Goal: Information Seeking & Learning: Learn about a topic

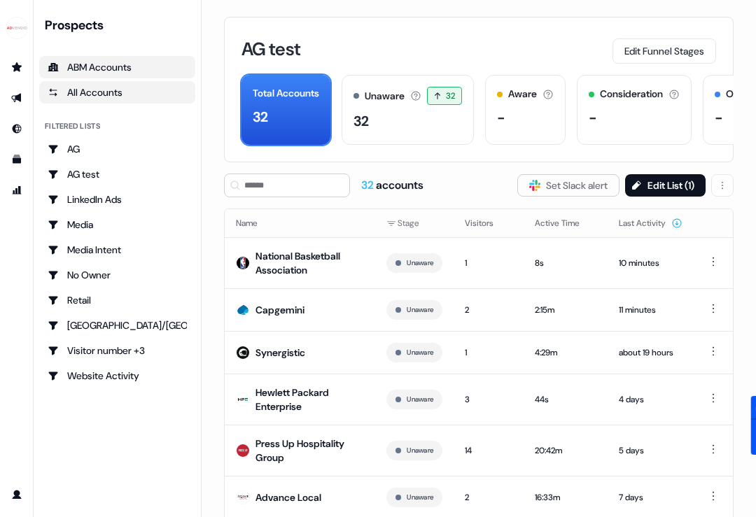
click at [113, 69] on div "ABM Accounts" at bounding box center [117, 67] width 139 height 14
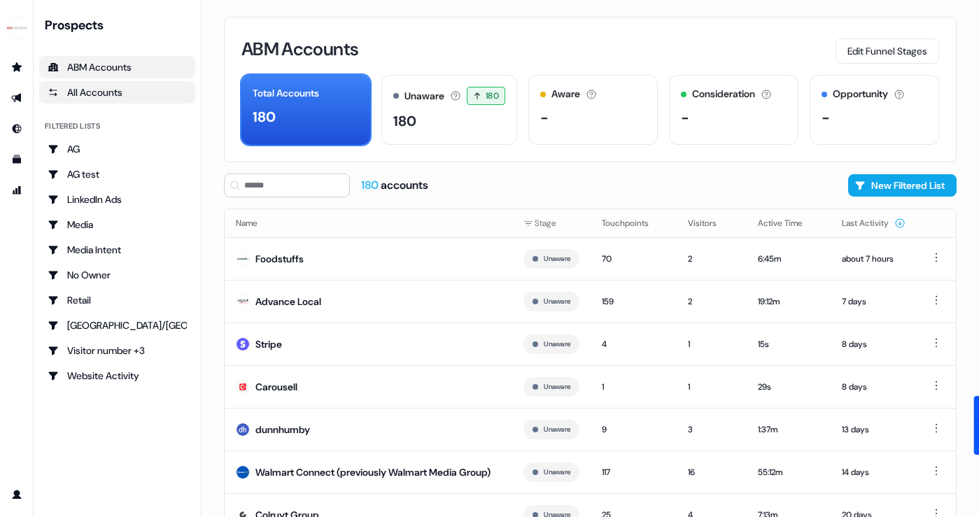
click at [106, 94] on div "All Accounts" at bounding box center [117, 92] width 139 height 14
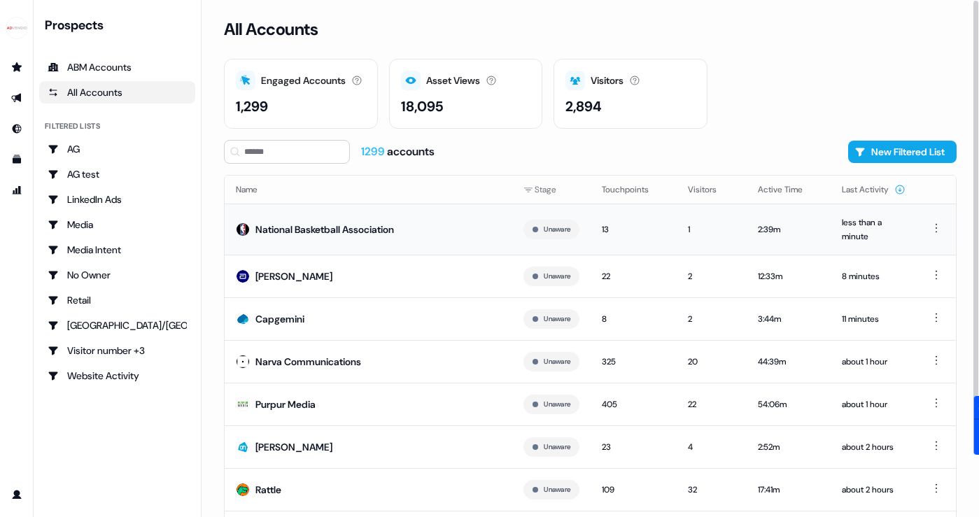
click at [321, 219] on td "National Basketball Association" at bounding box center [369, 229] width 288 height 51
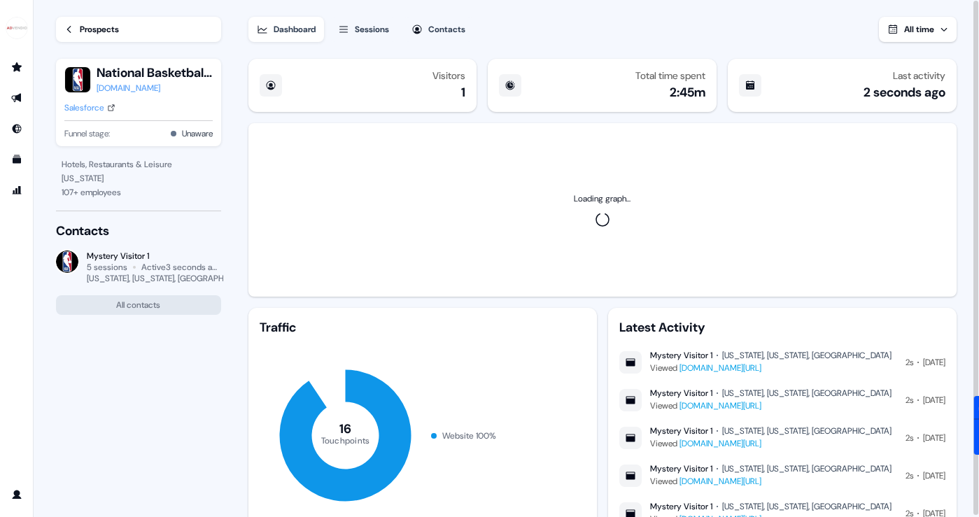
click at [87, 106] on div "Salesforce" at bounding box center [84, 108] width 40 height 14
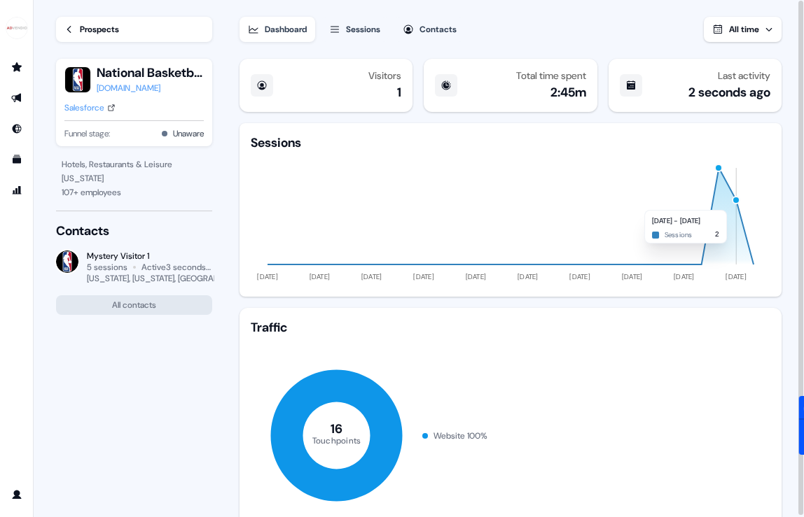
scroll to position [294, 0]
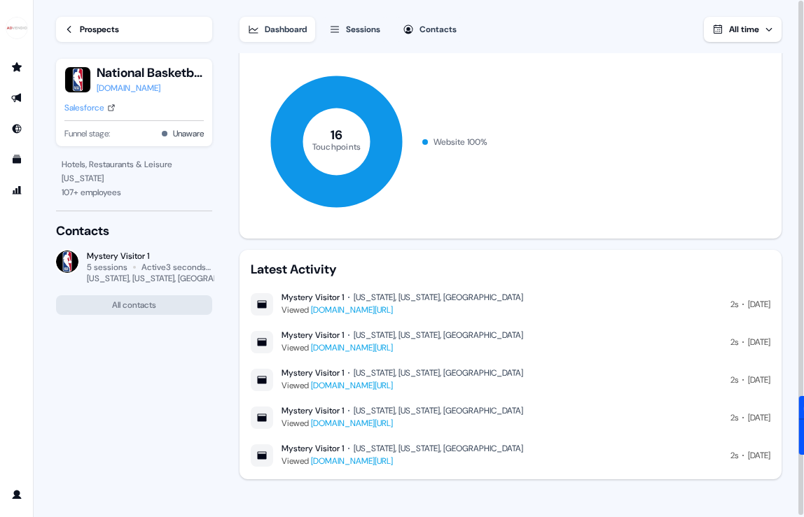
click at [393, 346] on link "[DOMAIN_NAME][URL]" at bounding box center [352, 347] width 82 height 11
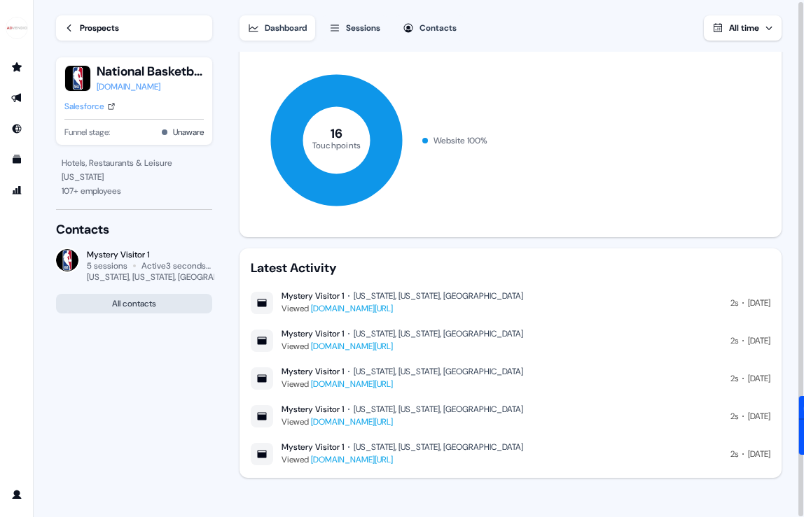
click at [160, 307] on button "All contacts" at bounding box center [134, 304] width 156 height 20
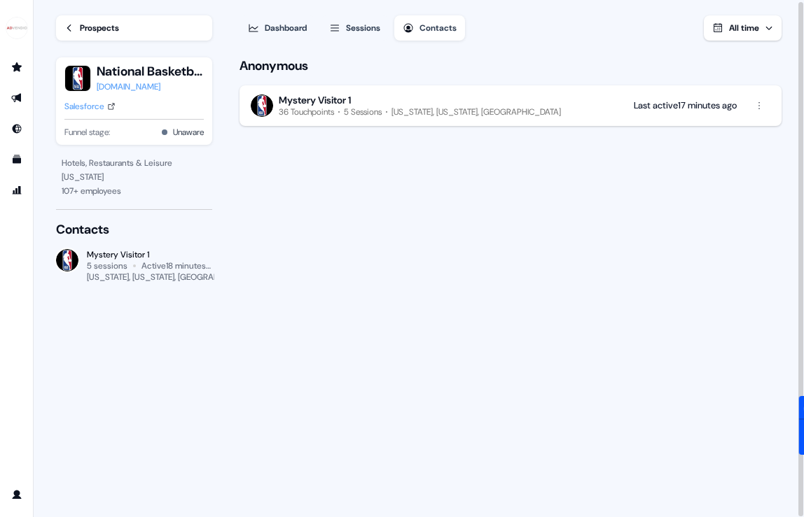
click at [321, 104] on div "Mystery Visitor 1" at bounding box center [315, 100] width 72 height 13
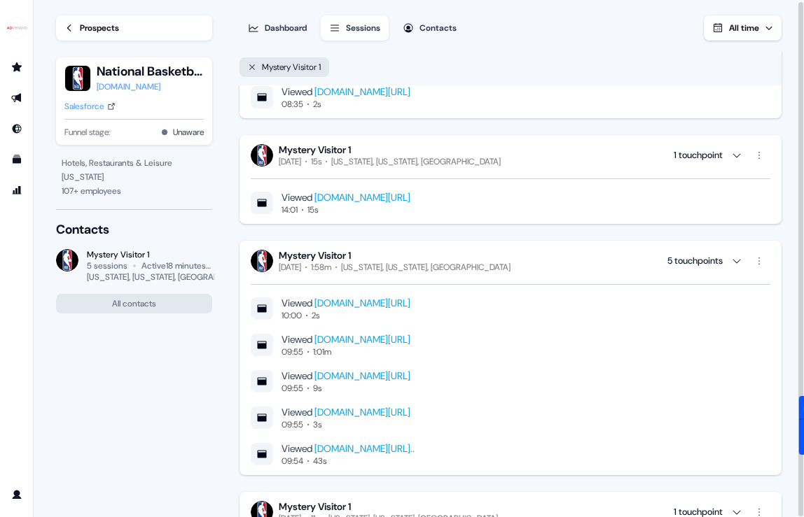
scroll to position [1287, 0]
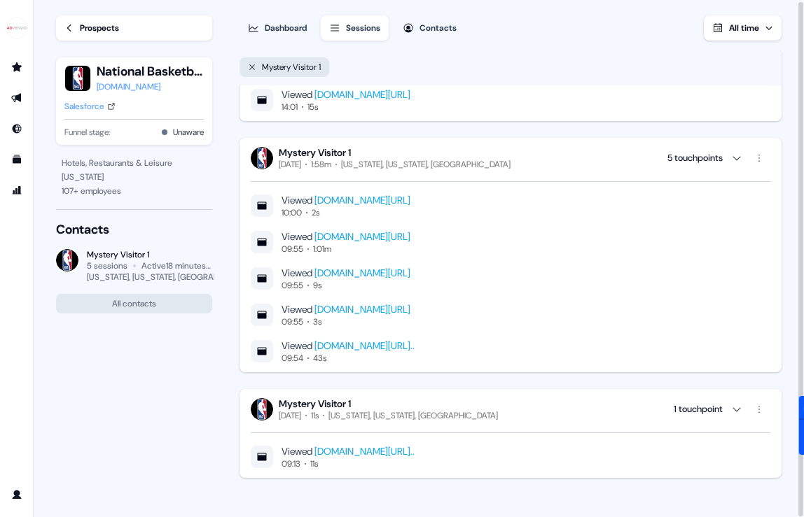
click at [378, 339] on link "[DOMAIN_NAME][URL].." at bounding box center [364, 345] width 100 height 13
click at [350, 303] on link "[DOMAIN_NAME][URL]" at bounding box center [362, 309] width 96 height 13
click at [372, 454] on link "[DOMAIN_NAME][URL].." at bounding box center [364, 451] width 100 height 13
click at [740, 404] on icon "button" at bounding box center [736, 409] width 11 height 11
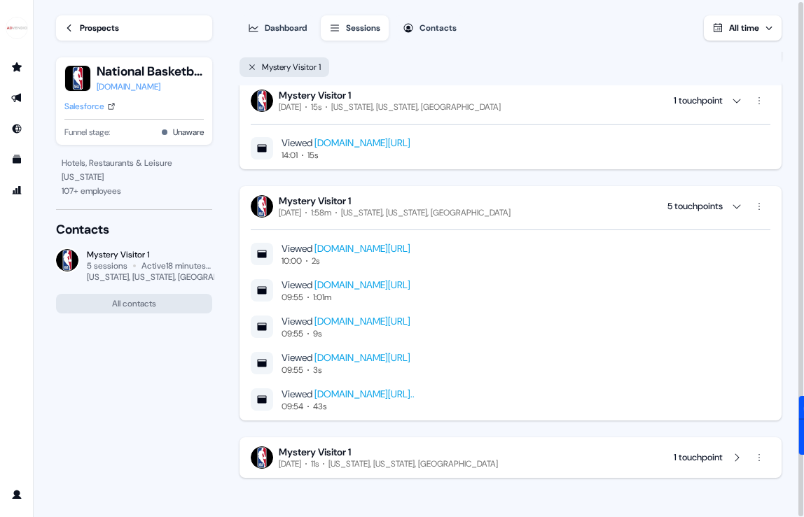
click at [730, 451] on div "1 touchpoint" at bounding box center [707, 458] width 69 height 14
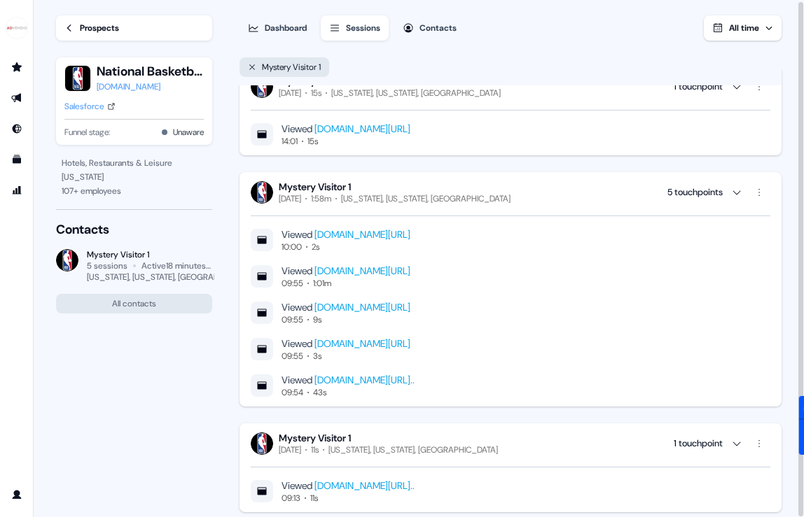
scroll to position [1287, 0]
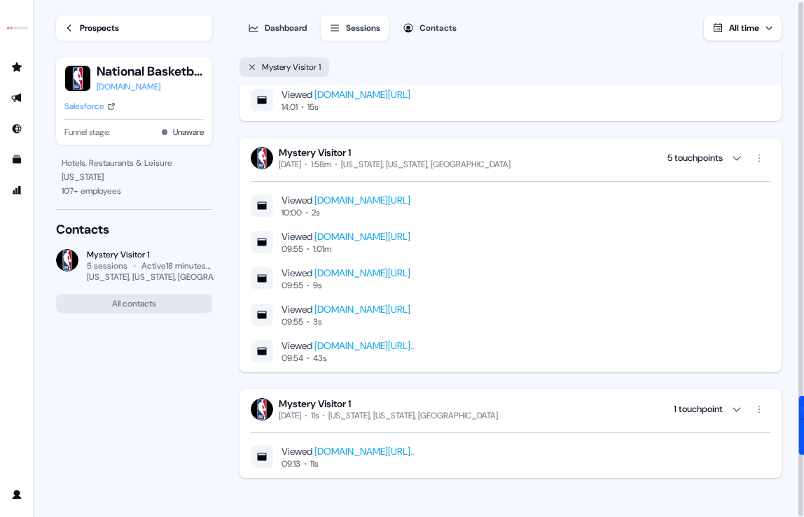
click at [410, 194] on link "[DOMAIN_NAME][URL]" at bounding box center [362, 200] width 96 height 13
click at [90, 108] on div "Salesforce" at bounding box center [84, 106] width 40 height 14
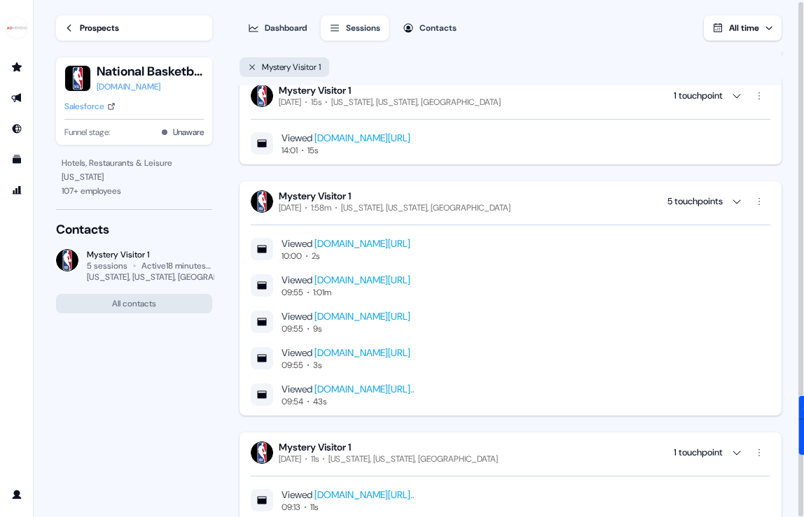
scroll to position [1214, 0]
